Goal: Information Seeking & Learning: Find specific page/section

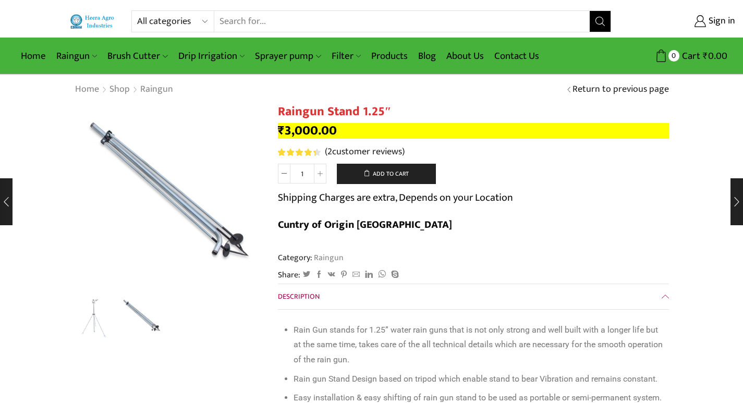
click at [211, 21] on select "All categories Accessories Air Release Valve Brush Cutter Domestic Use Drip Irr…" at bounding box center [175, 21] width 77 height 21
select select "sprinkler-hi"
click at [137, 11] on select "All categories Accessories Air Release Valve Brush Cutter Domestic Use Drip Irr…" at bounding box center [175, 21] width 77 height 21
click at [601, 19] on icon "Search button" at bounding box center [599, 21] width 9 height 9
